Goal: Information Seeking & Learning: Learn about a topic

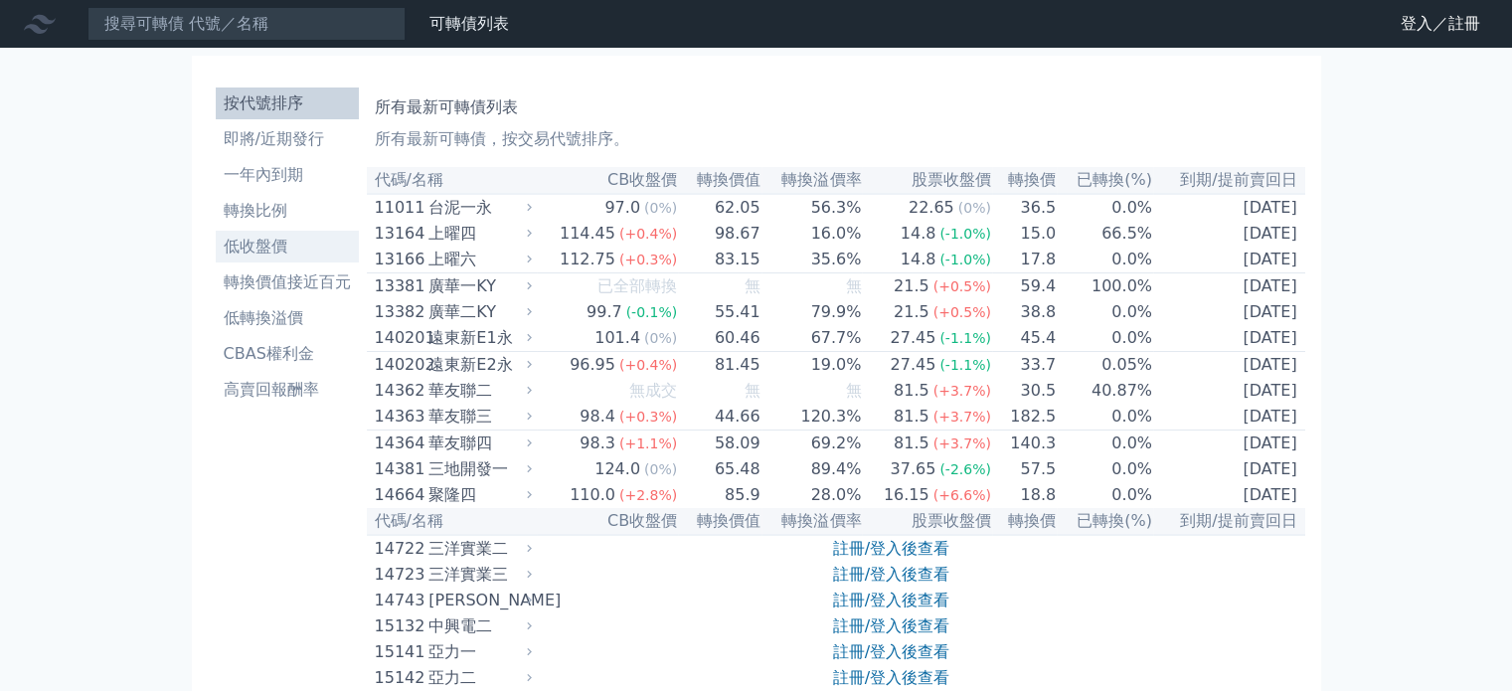
click at [293, 249] on li "低收盤價" at bounding box center [287, 247] width 143 height 24
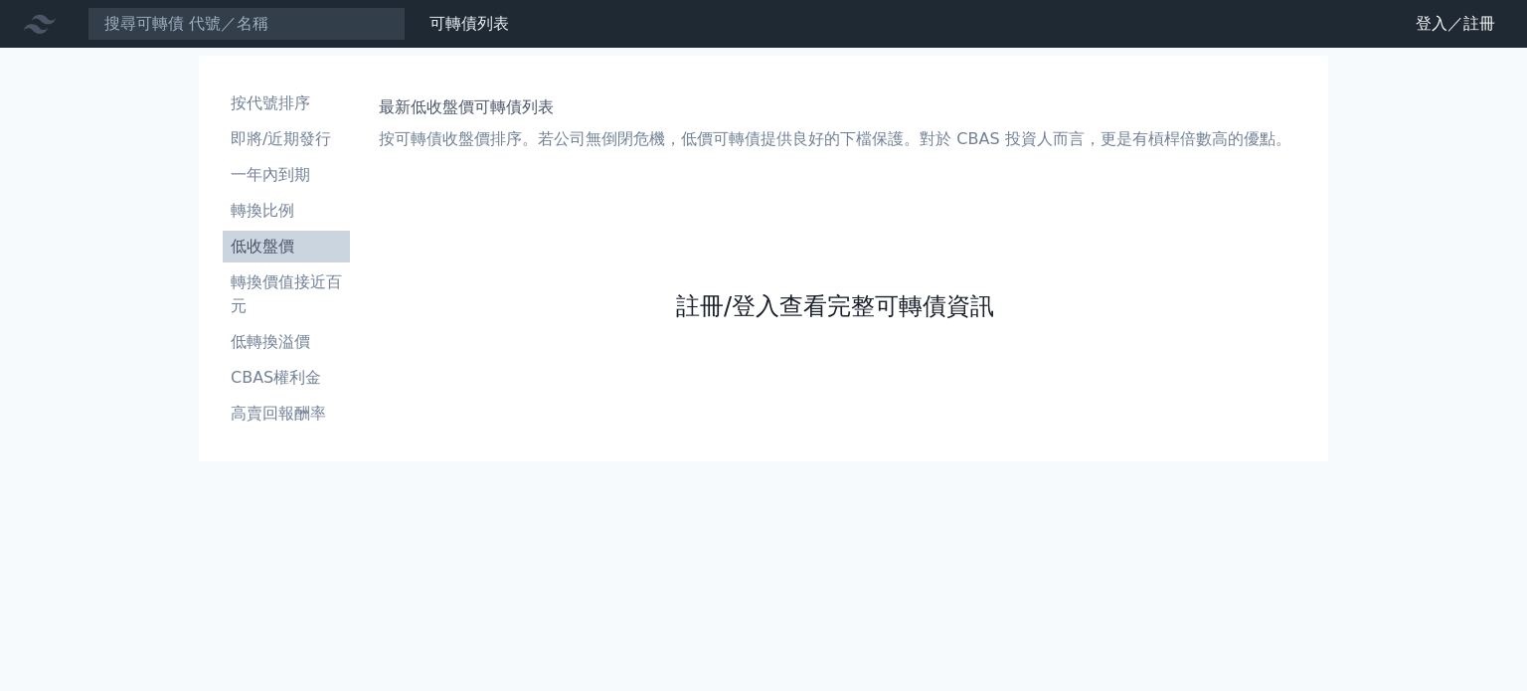
click at [843, 295] on link "註冊/登入查看完整可轉債資訊" at bounding box center [835, 306] width 318 height 32
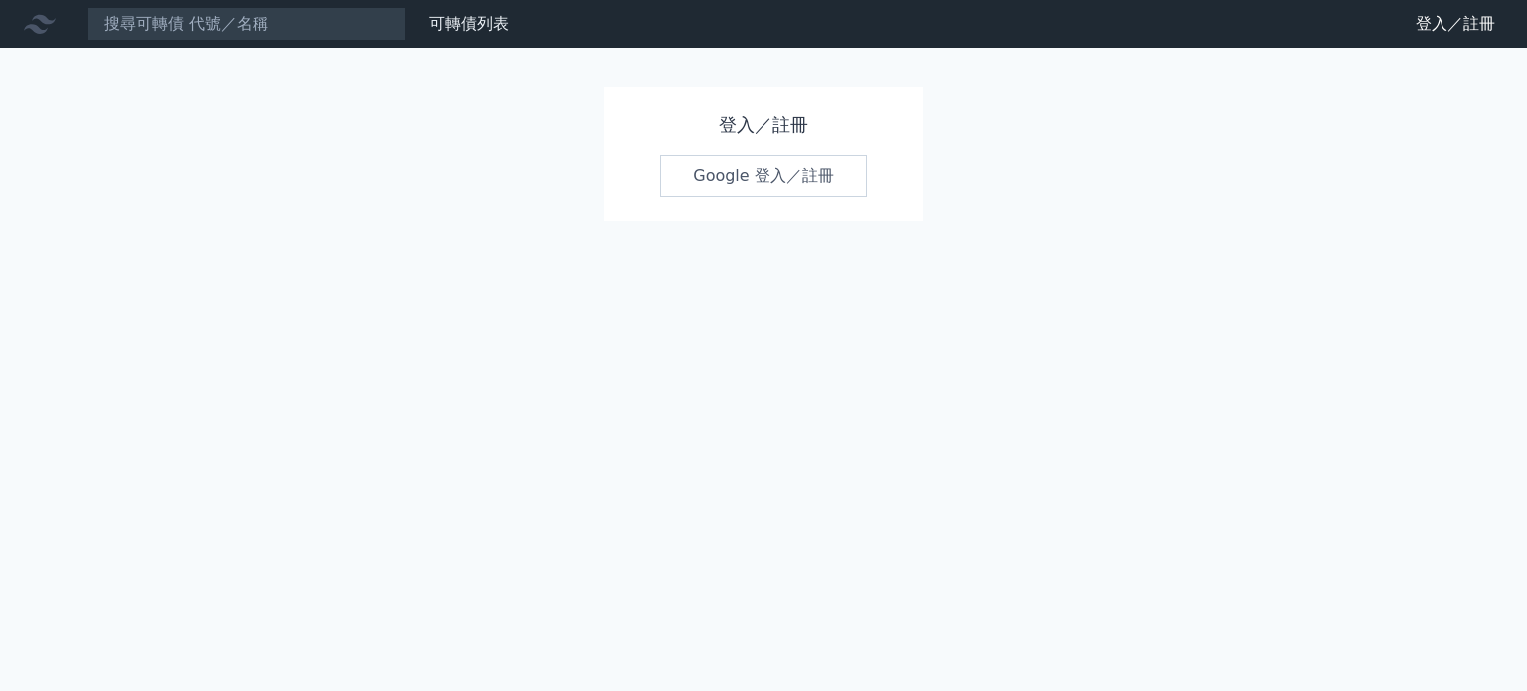
click at [831, 202] on div "登入／註冊 Google 登入／註冊" at bounding box center [764, 154] width 318 height 133
click at [821, 189] on link "Google 登入／註冊" at bounding box center [763, 176] width 207 height 42
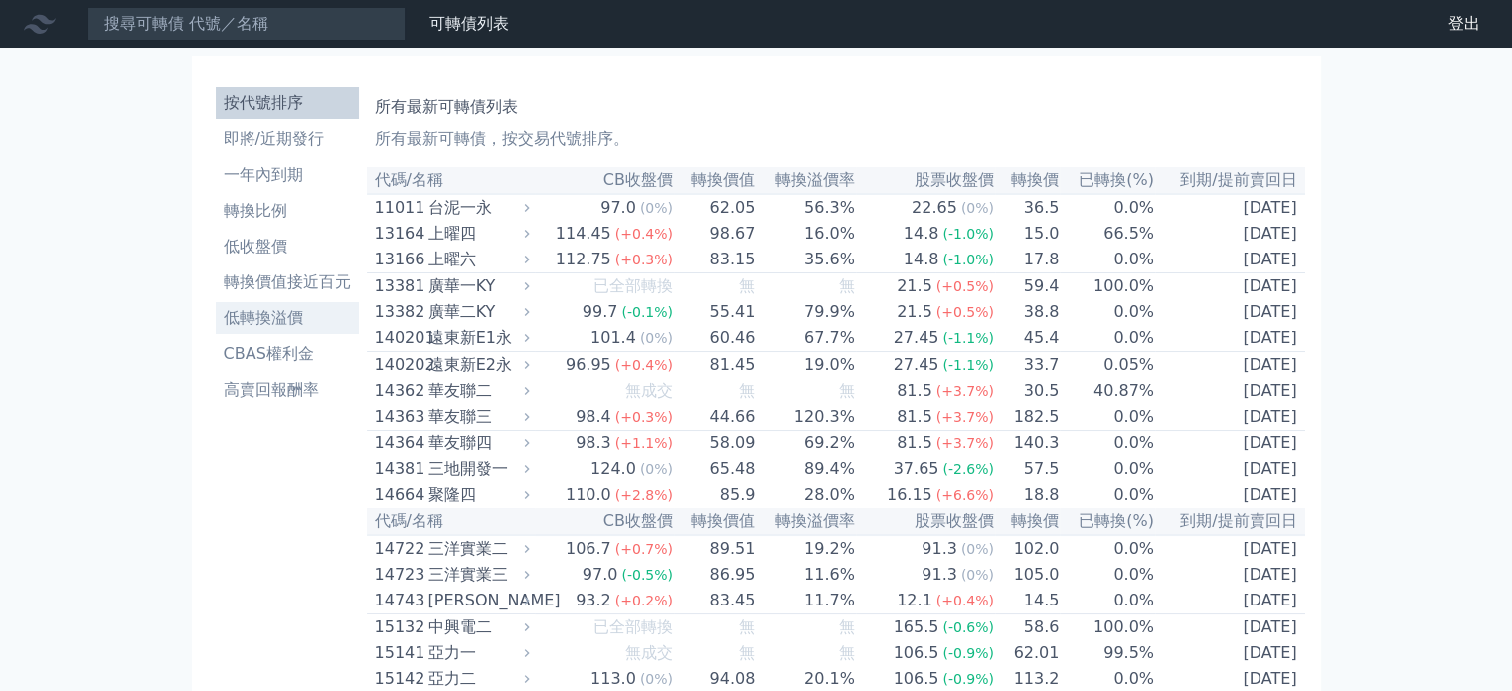
click at [309, 307] on li "低轉換溢價" at bounding box center [287, 318] width 143 height 24
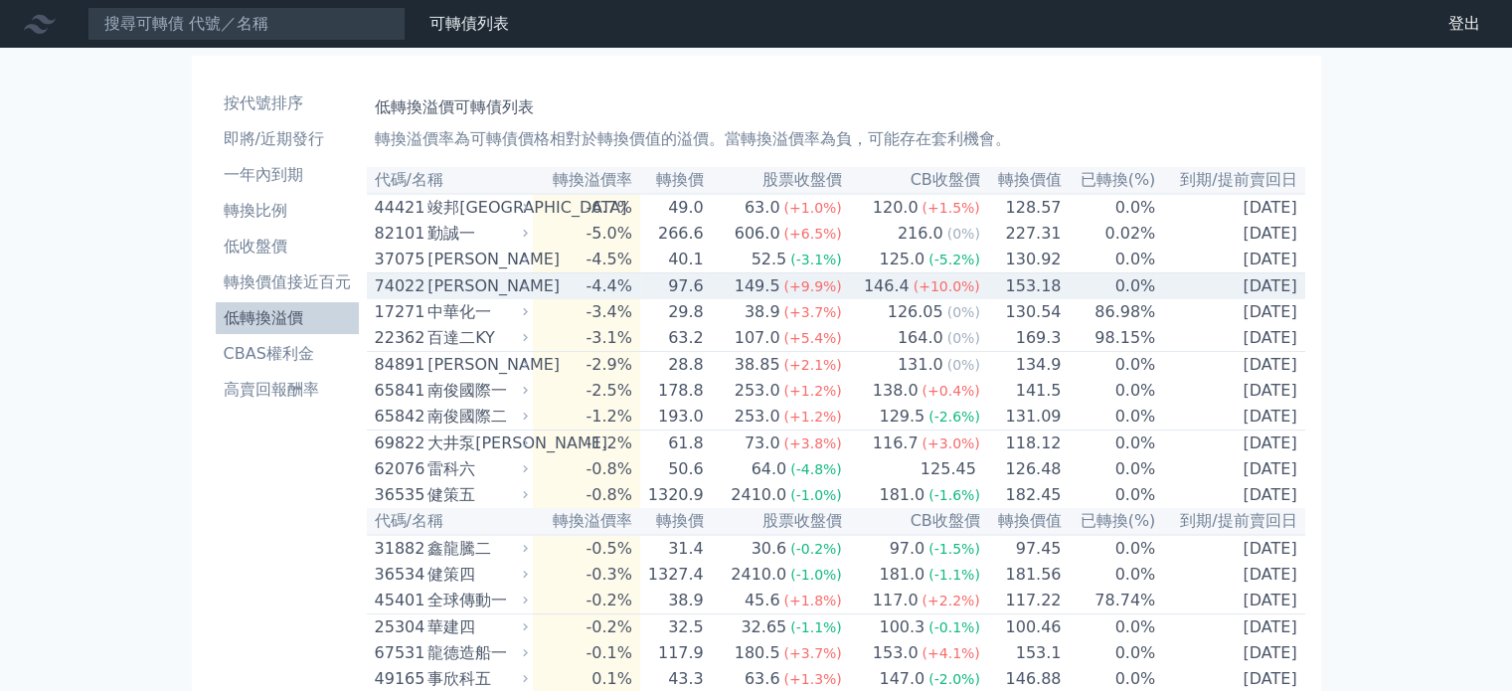
click at [457, 293] on div "[PERSON_NAME]" at bounding box center [476, 286] width 96 height 24
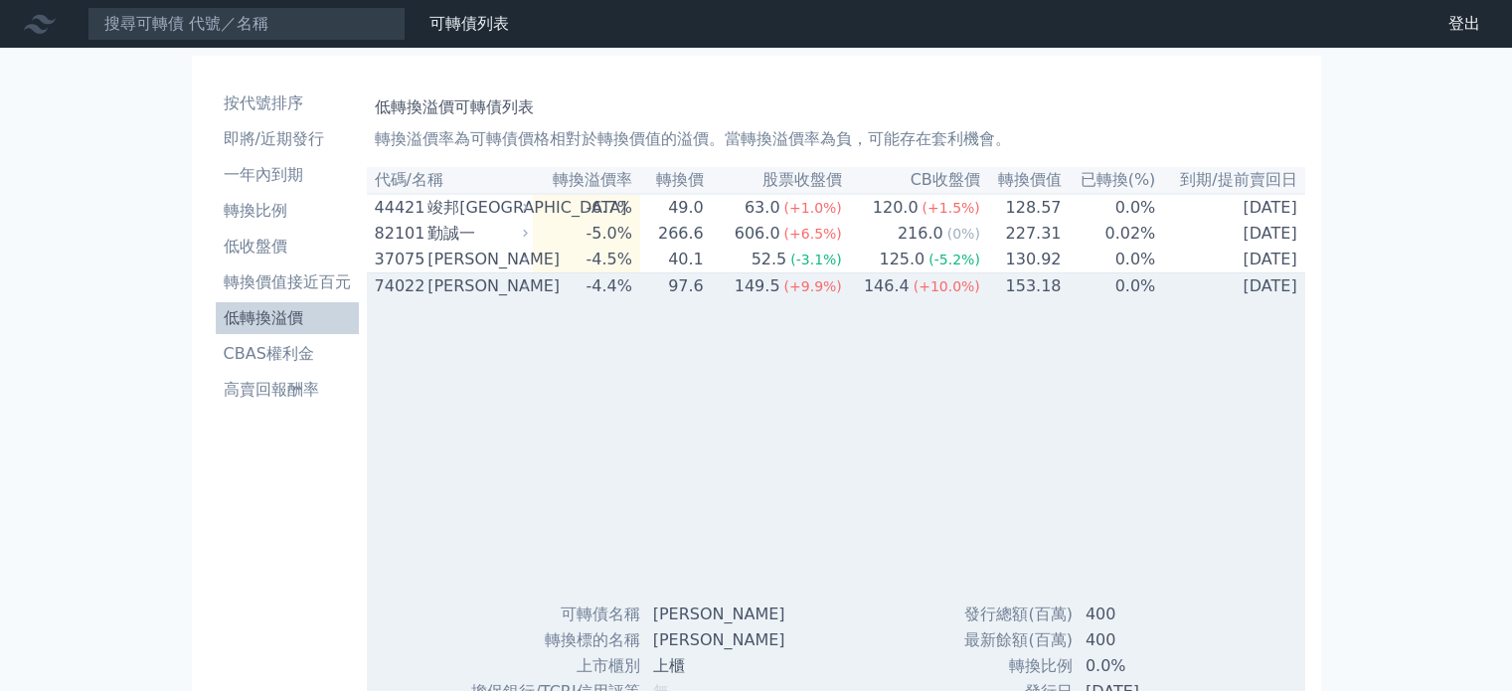
click at [455, 293] on div "[PERSON_NAME]" at bounding box center [476, 286] width 96 height 24
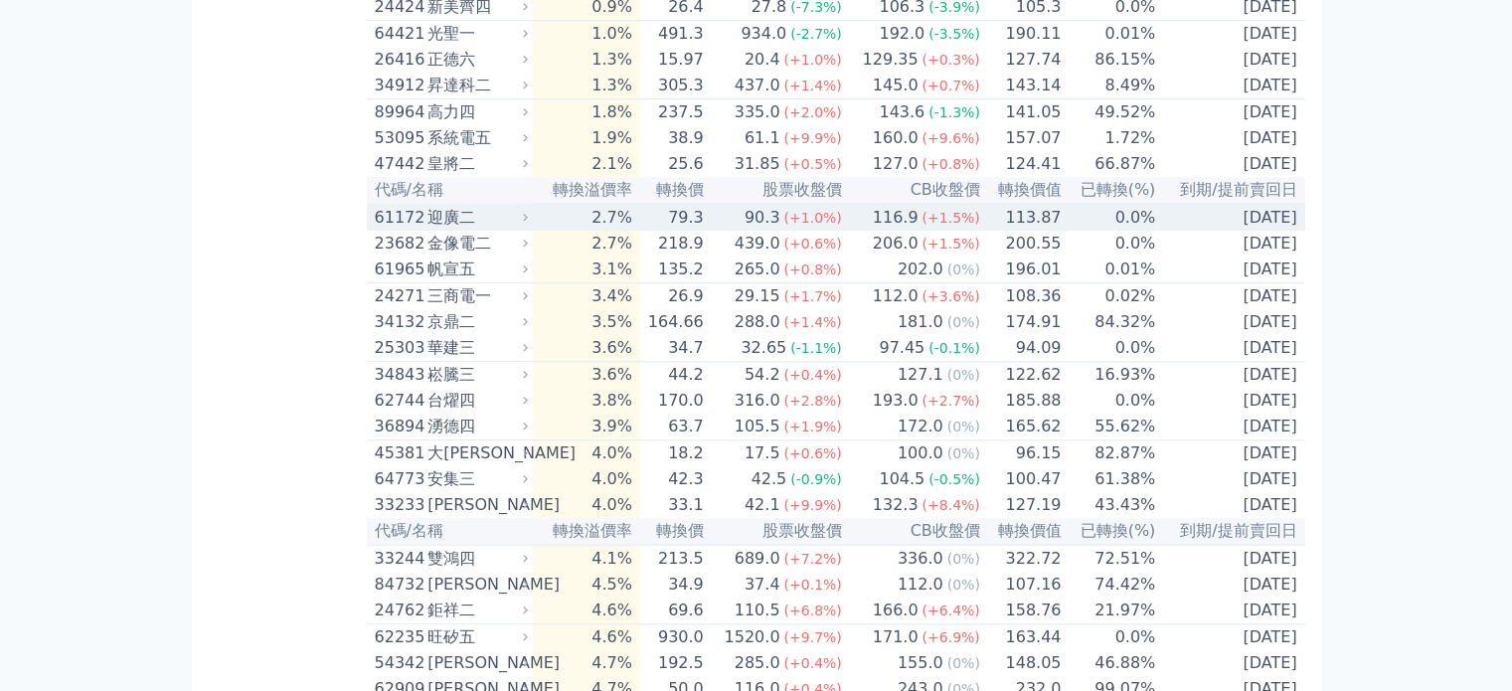
scroll to position [1759, 0]
